Goal: Information Seeking & Learning: Learn about a topic

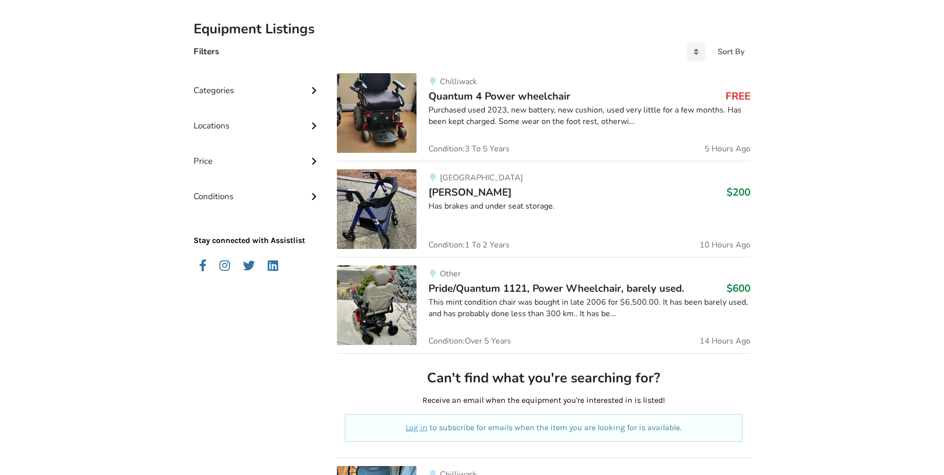
scroll to position [50, 0]
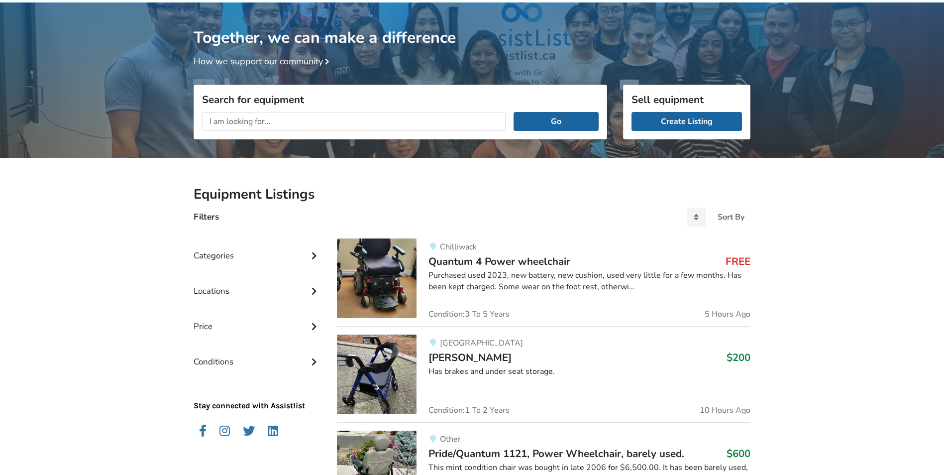
click at [276, 121] on input "text" at bounding box center [353, 121] width 303 height 19
type input "low air mattress"
click at [513, 112] on button "Go" at bounding box center [555, 121] width 85 height 19
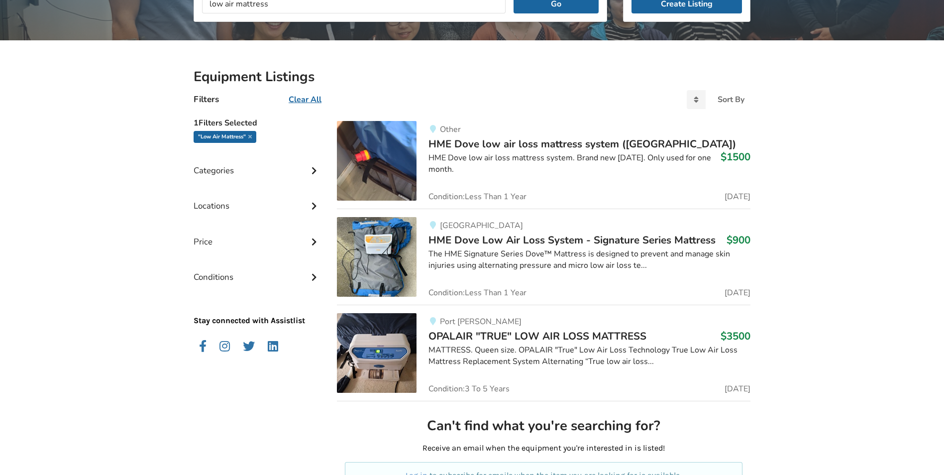
scroll to position [149, 0]
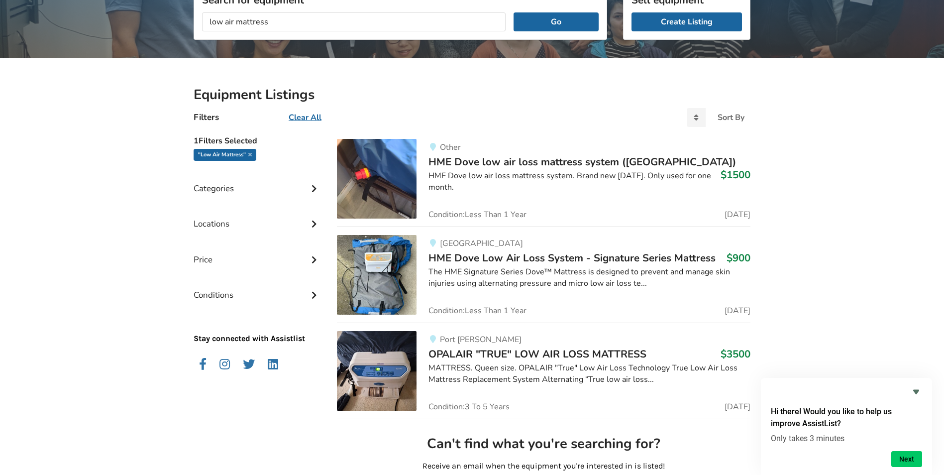
click at [539, 159] on span "HME Dove low air loss mattress system ([GEOGRAPHIC_DATA])" at bounding box center [581, 162] width 307 height 14
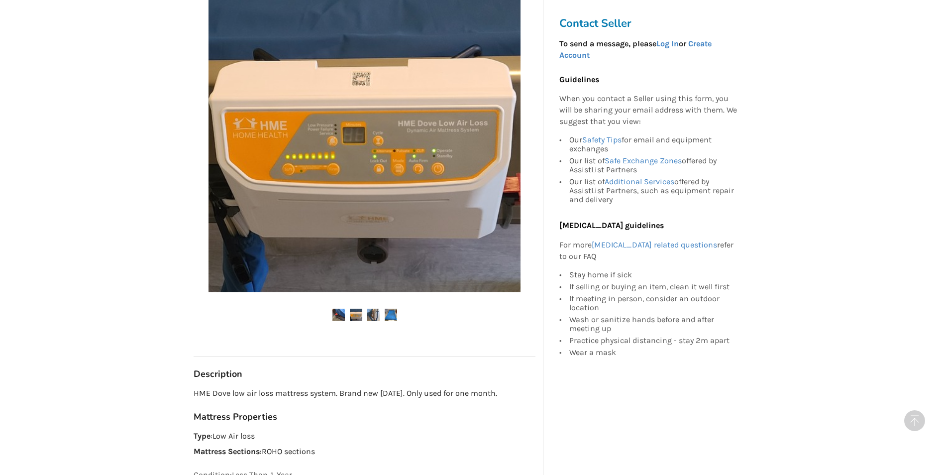
scroll to position [348, 0]
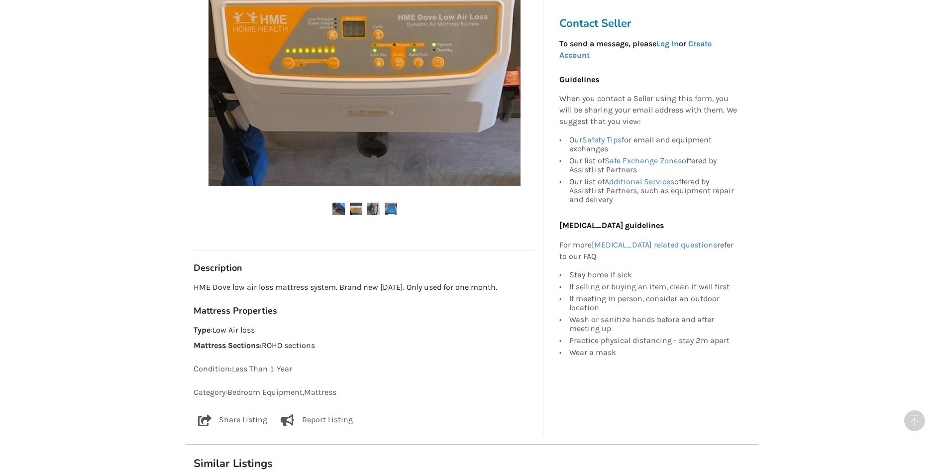
click at [394, 202] on img at bounding box center [391, 208] width 12 height 12
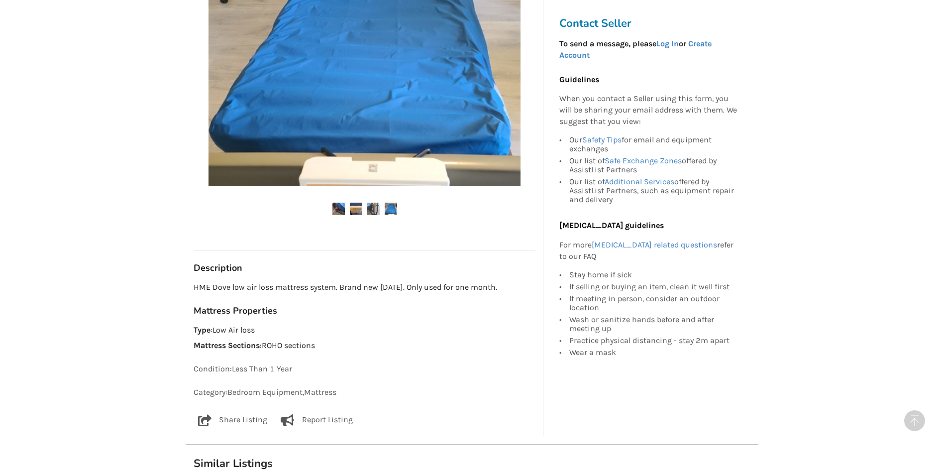
click at [370, 202] on img at bounding box center [373, 208] width 12 height 12
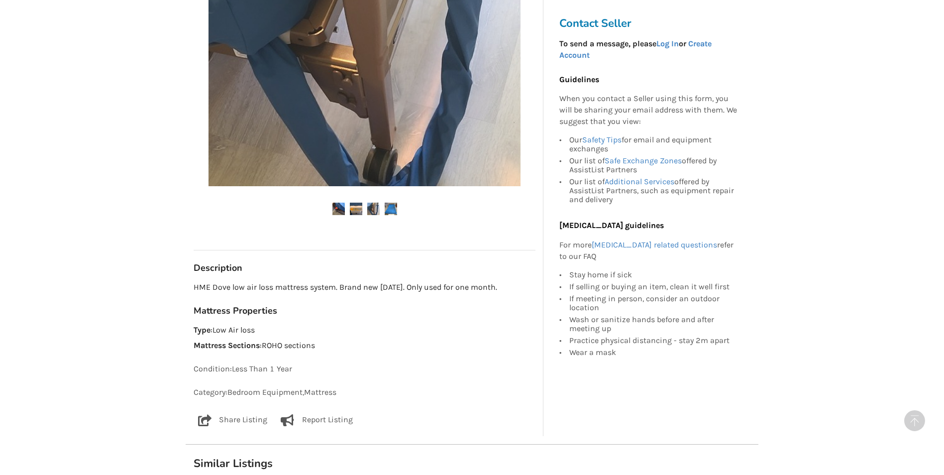
click at [355, 202] on img at bounding box center [356, 208] width 12 height 12
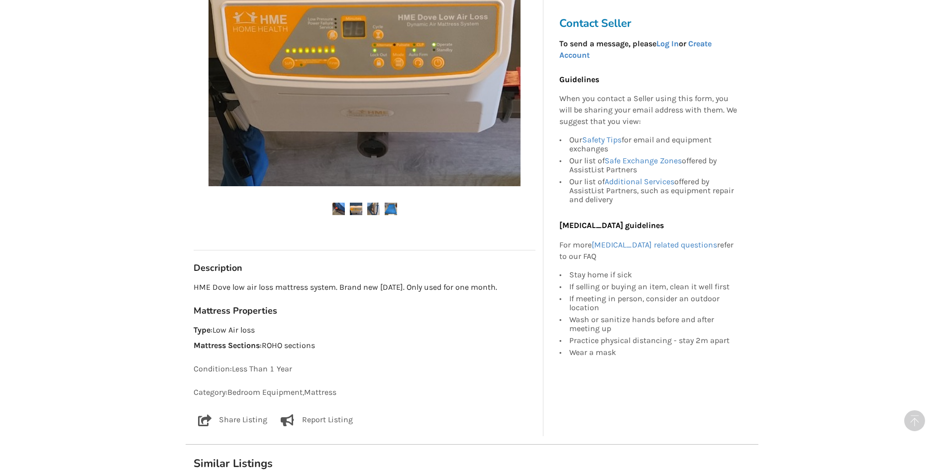
click at [344, 202] on img at bounding box center [338, 208] width 12 height 12
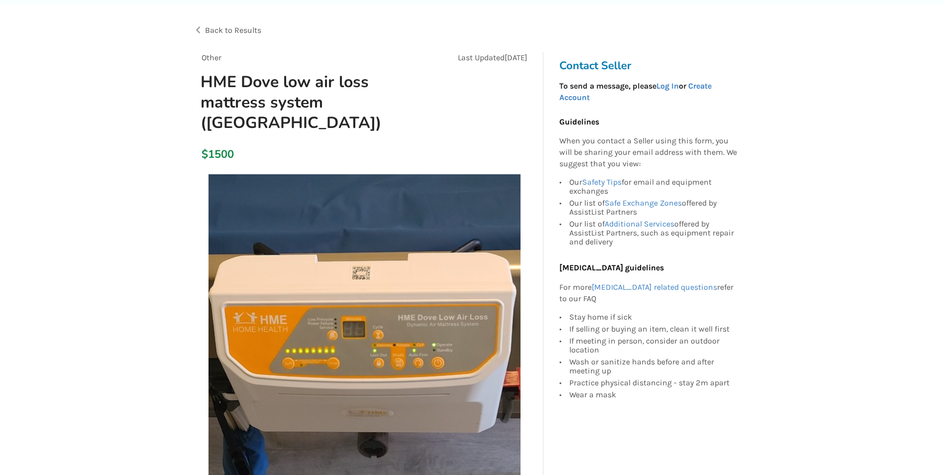
scroll to position [0, 0]
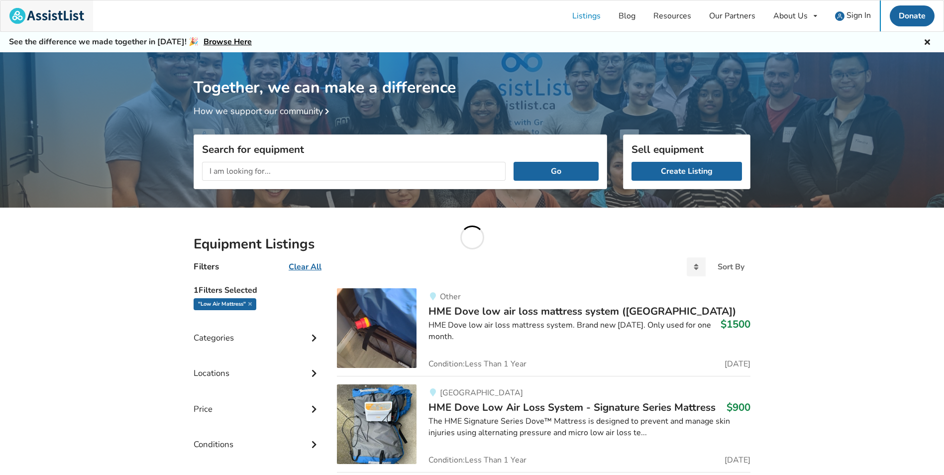
scroll to position [149, 0]
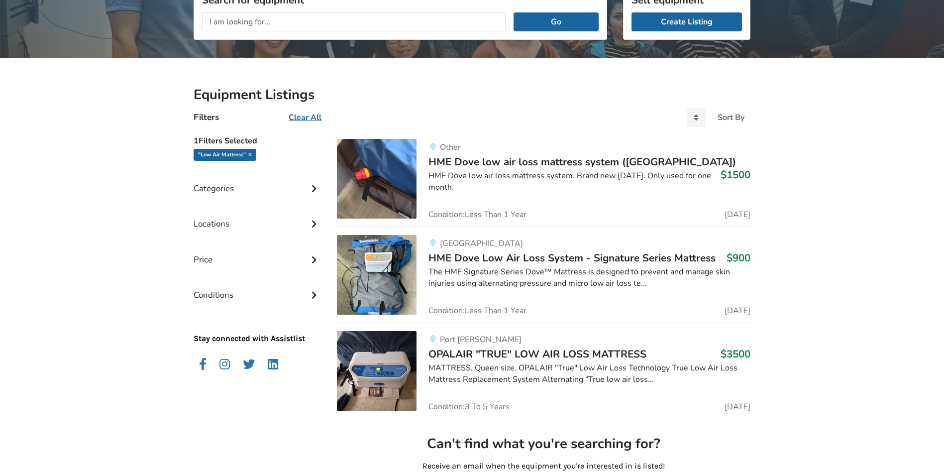
click at [577, 258] on span "HME Dove Low Air Loss System - Signature Series Mattress" at bounding box center [571, 258] width 287 height 14
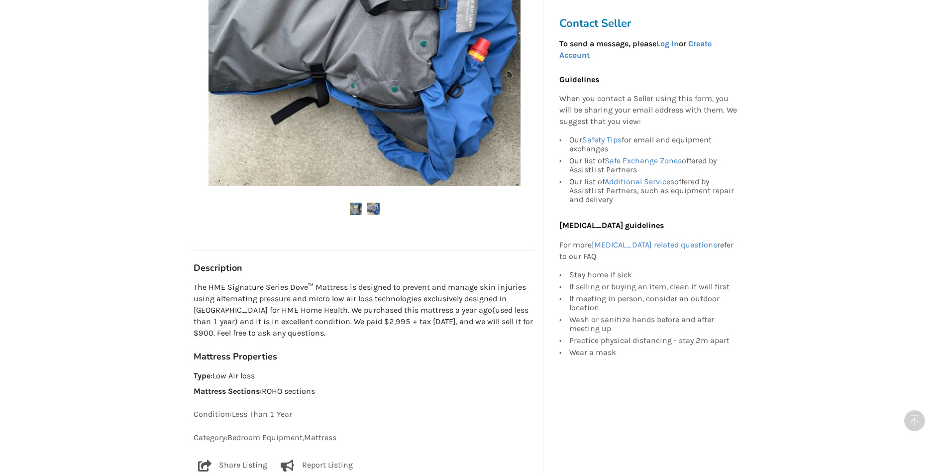
scroll to position [199, 0]
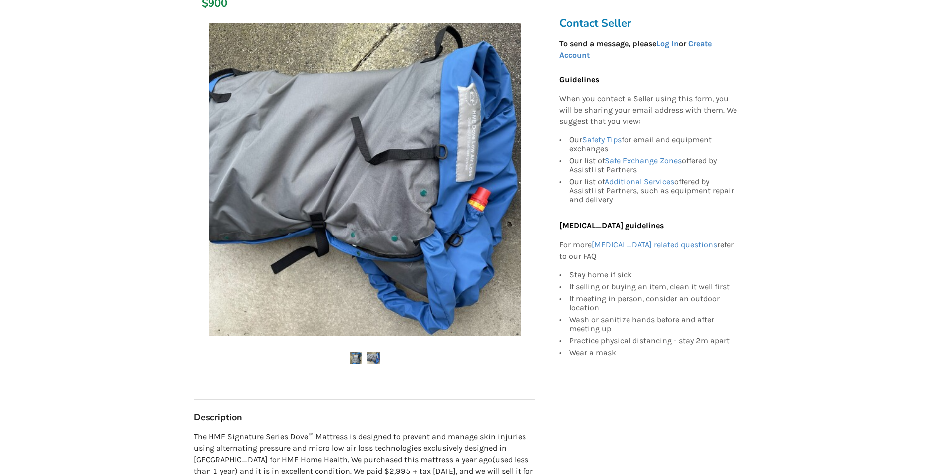
click at [372, 355] on img at bounding box center [373, 358] width 12 height 12
click at [355, 359] on img at bounding box center [356, 358] width 12 height 12
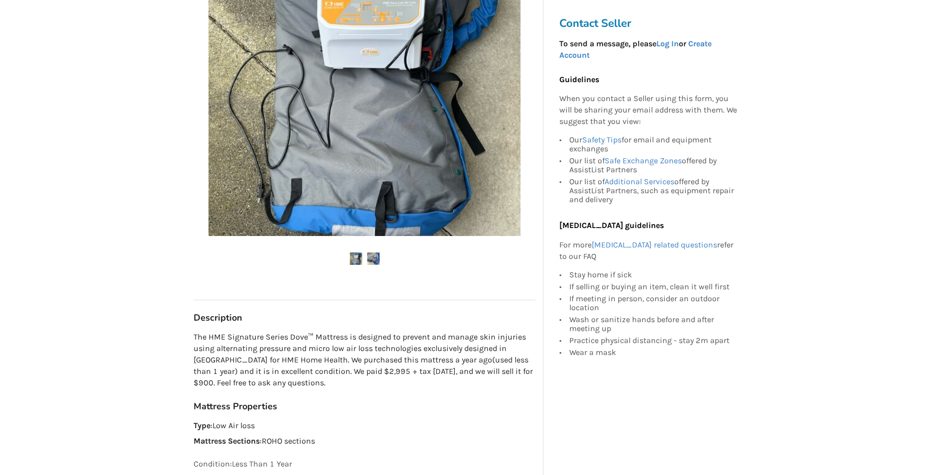
scroll to position [149, 0]
